Goal: Transaction & Acquisition: Download file/media

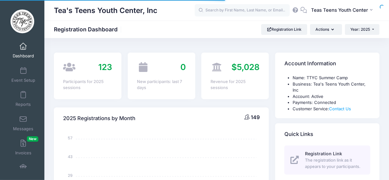
select select
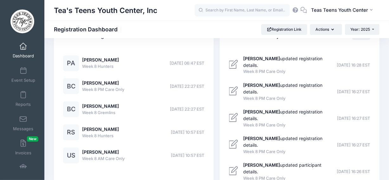
scroll to position [1771, 0]
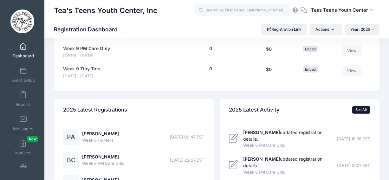
click at [362, 113] on link "See All" at bounding box center [361, 110] width 18 height 8
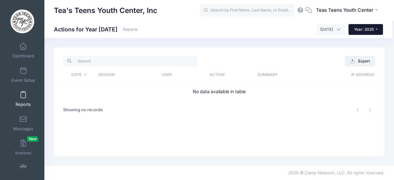
click at [373, 29] on span "Year: 2025" at bounding box center [364, 29] width 20 height 5
click at [320, 29] on span "[DATE]" at bounding box center [326, 30] width 13 height 6
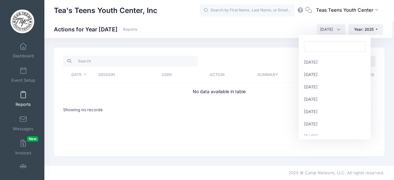
scroll to position [69, 0]
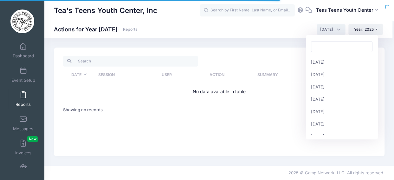
click at [335, 28] on span "[DATE]" at bounding box center [330, 29] width 29 height 11
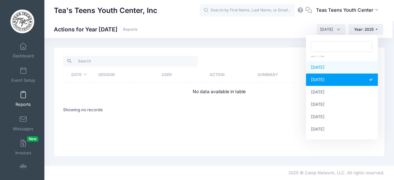
select select "7"
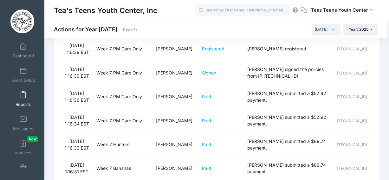
scroll to position [1234, 0]
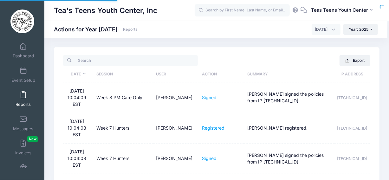
scroll to position [0, 0]
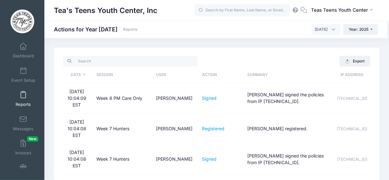
click at [23, 94] on span at bounding box center [23, 95] width 0 height 7
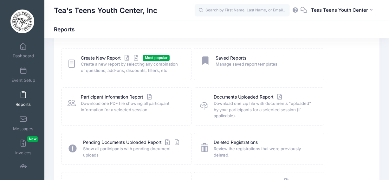
scroll to position [32, 0]
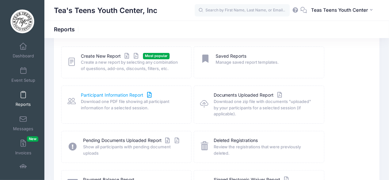
click at [120, 93] on link "Participant Information Report" at bounding box center [117, 95] width 72 height 7
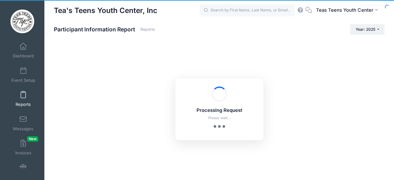
checkbox input "true"
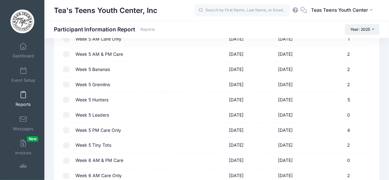
scroll to position [570, 0]
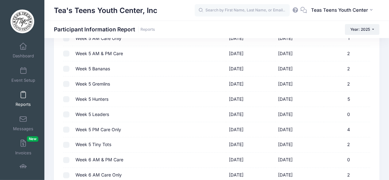
click at [105, 99] on td "Week 5 Hunters" at bounding box center [149, 99] width 153 height 15
checkbox input "true"
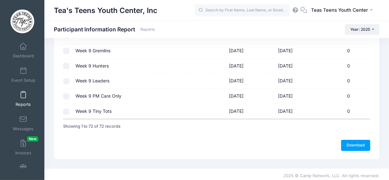
scroll to position [1090, 0]
click at [359, 141] on link "Download" at bounding box center [355, 144] width 29 height 11
